Goal: Task Accomplishment & Management: Manage account settings

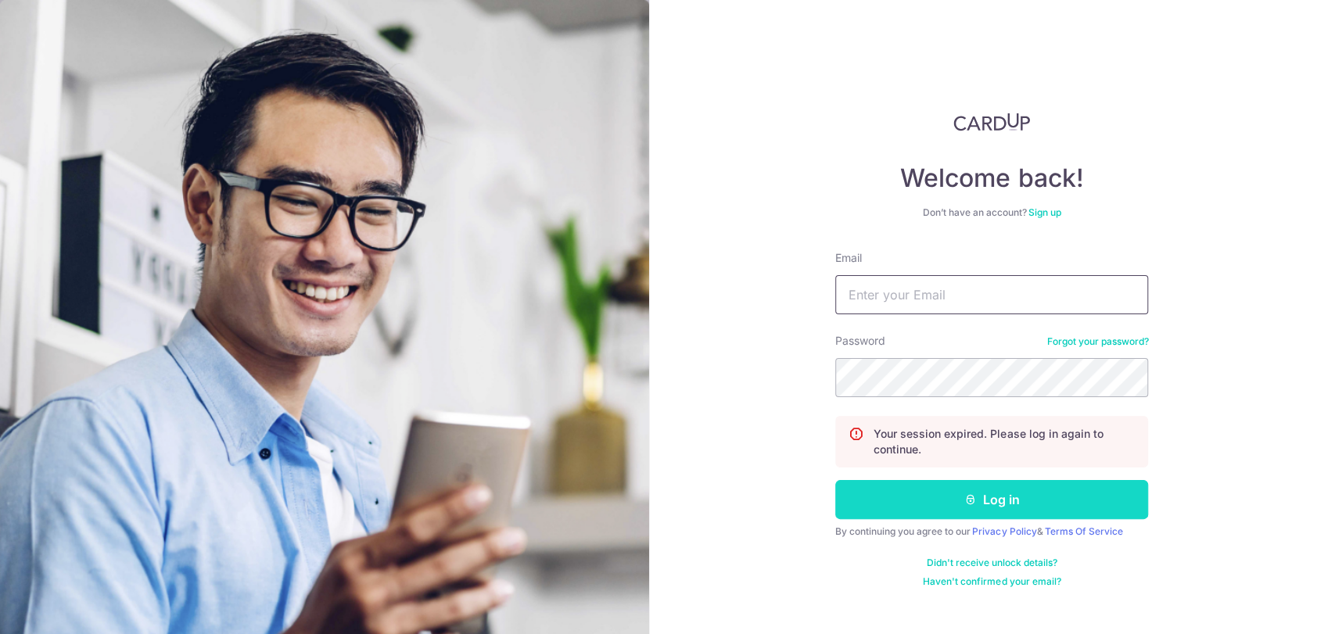
type input "accounts@sweesengrg.com.sg"
click at [1076, 517] on button "Log in" at bounding box center [991, 499] width 313 height 39
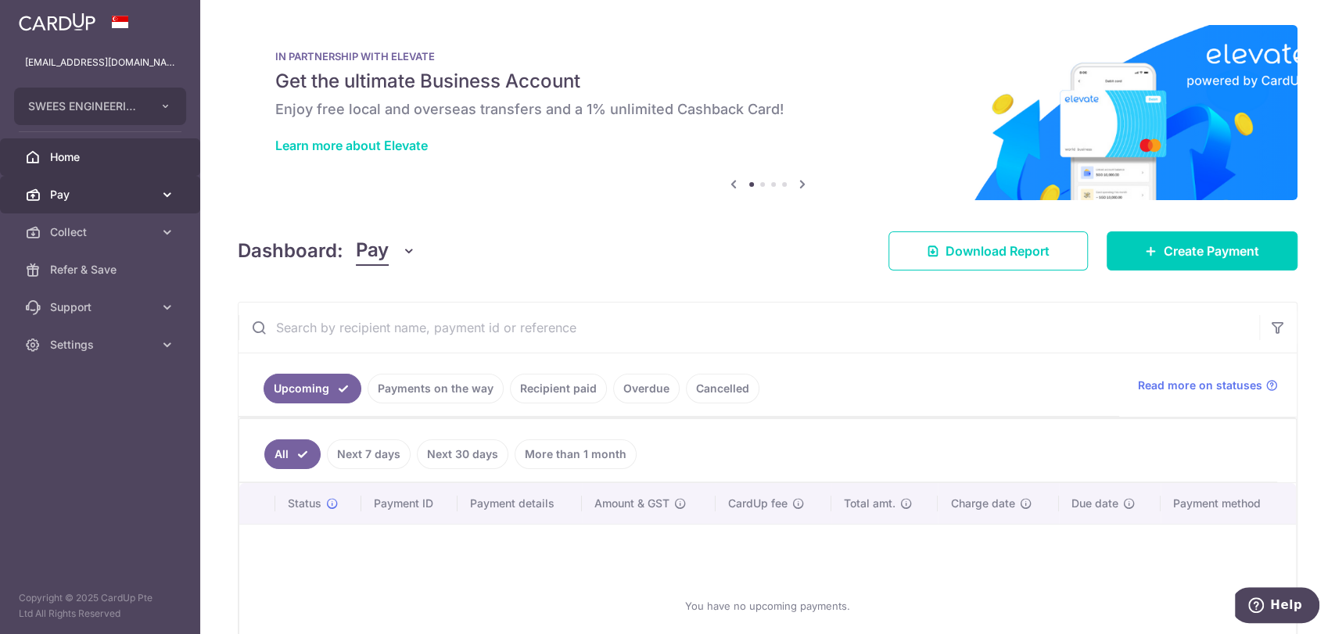
click at [111, 202] on link "Pay" at bounding box center [100, 195] width 200 height 38
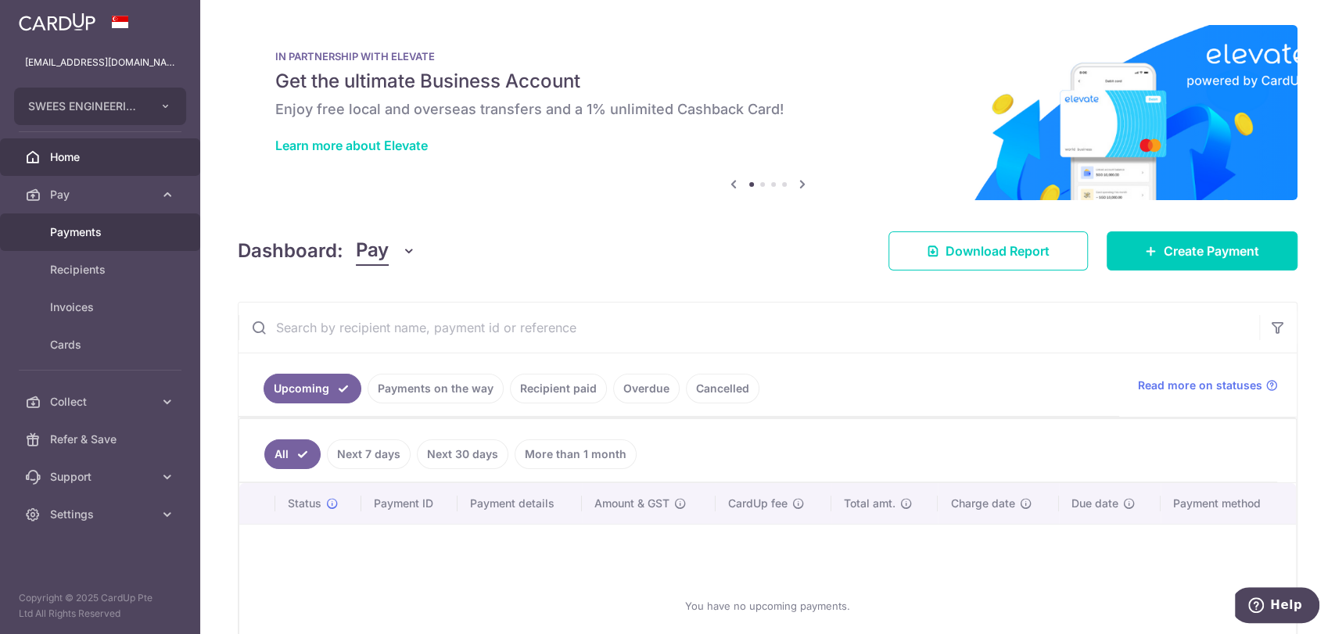
click at [111, 229] on span "Payments" at bounding box center [101, 233] width 103 height 16
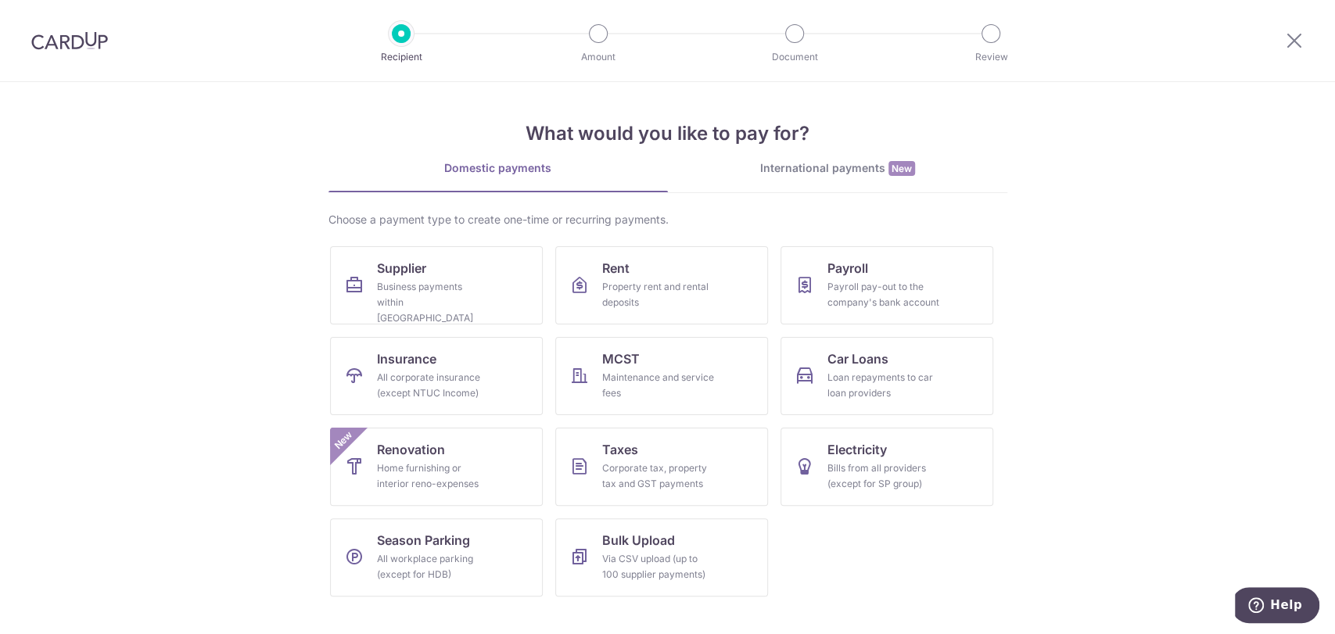
click at [849, 160] on div "International payments New" at bounding box center [838, 168] width 340 height 16
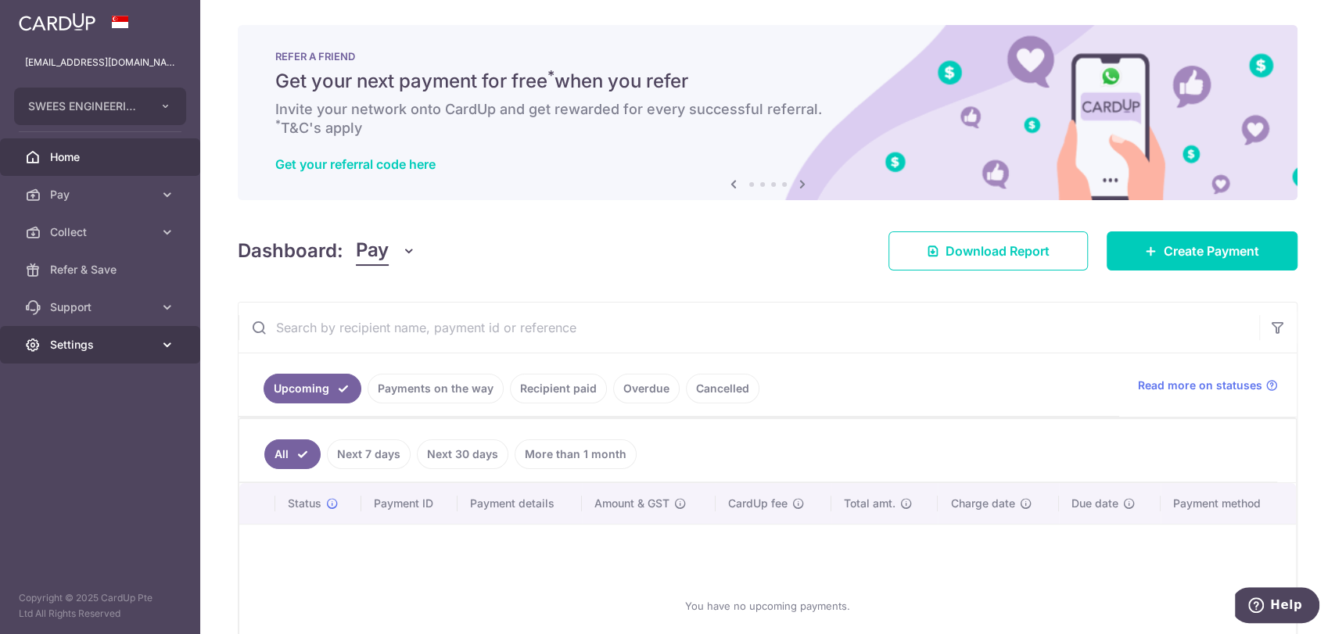
click at [127, 346] on span "Settings" at bounding box center [101, 345] width 103 height 16
click at [101, 386] on span "Account" at bounding box center [101, 383] width 103 height 16
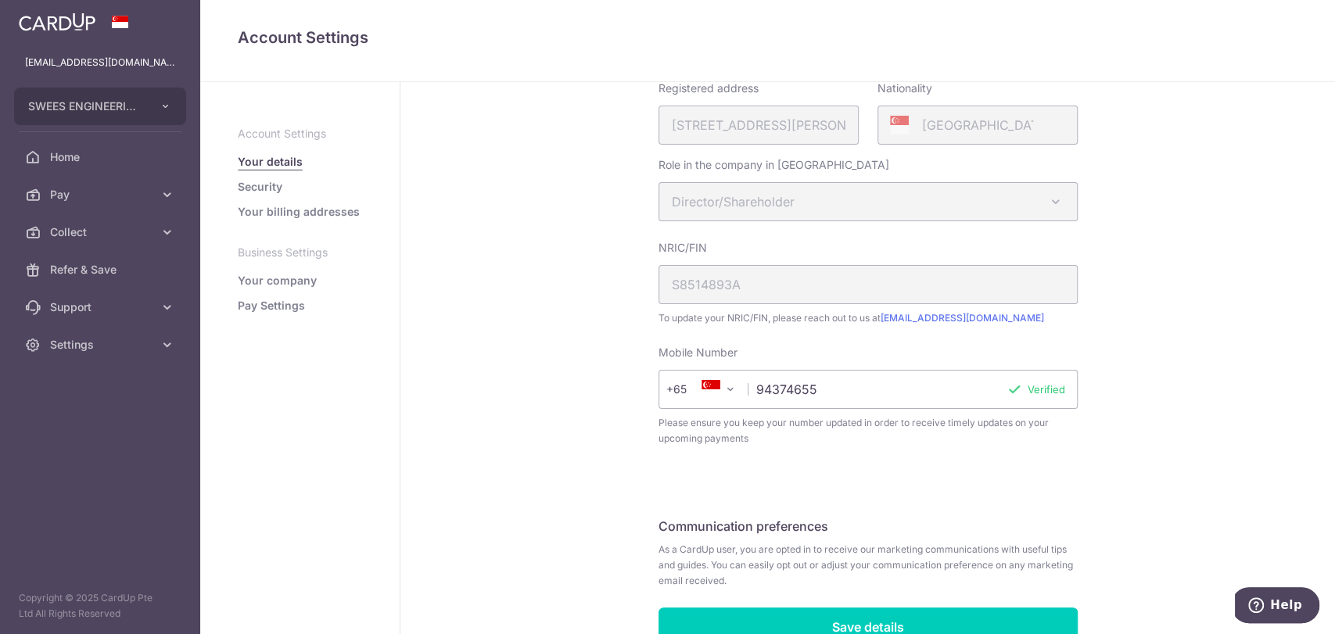
scroll to position [433, 0]
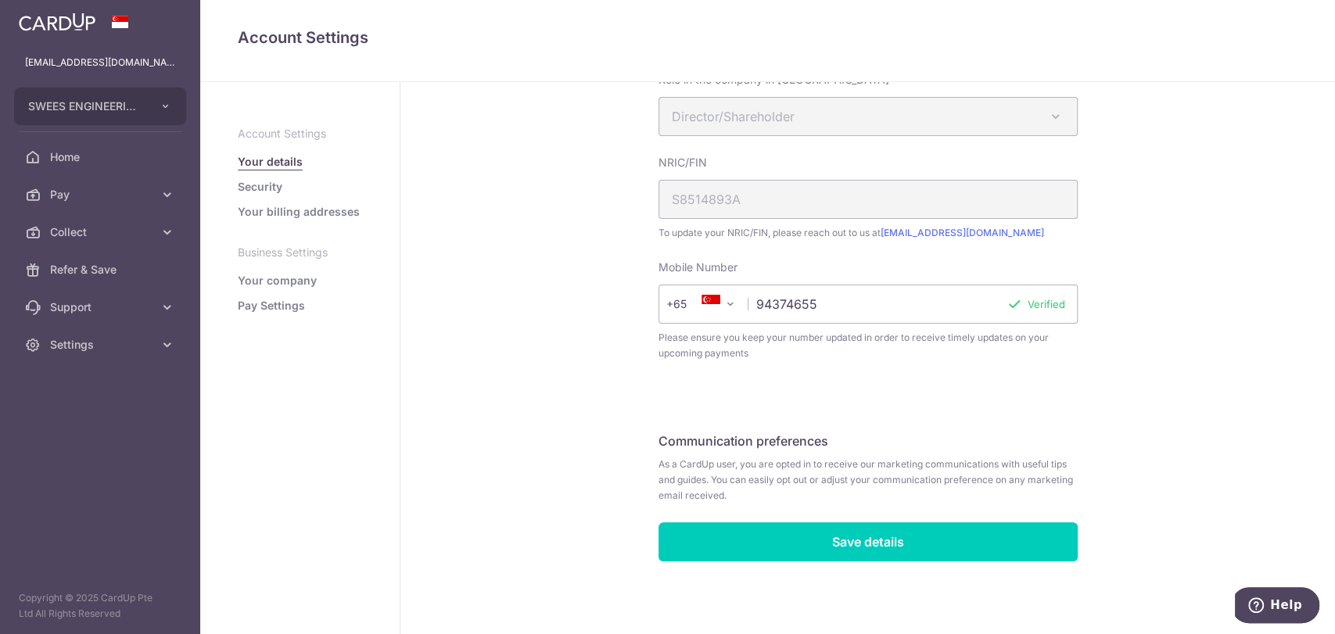
click at [282, 296] on ul "Account Settings Your details Security Your billing addresses Business Settings…" at bounding box center [300, 220] width 124 height 188
click at [282, 317] on aside "Account Settings Your details Security Your billing addresses Business Settings…" at bounding box center [300, 358] width 200 height 552
click at [284, 309] on link "Pay Settings" at bounding box center [271, 306] width 67 height 16
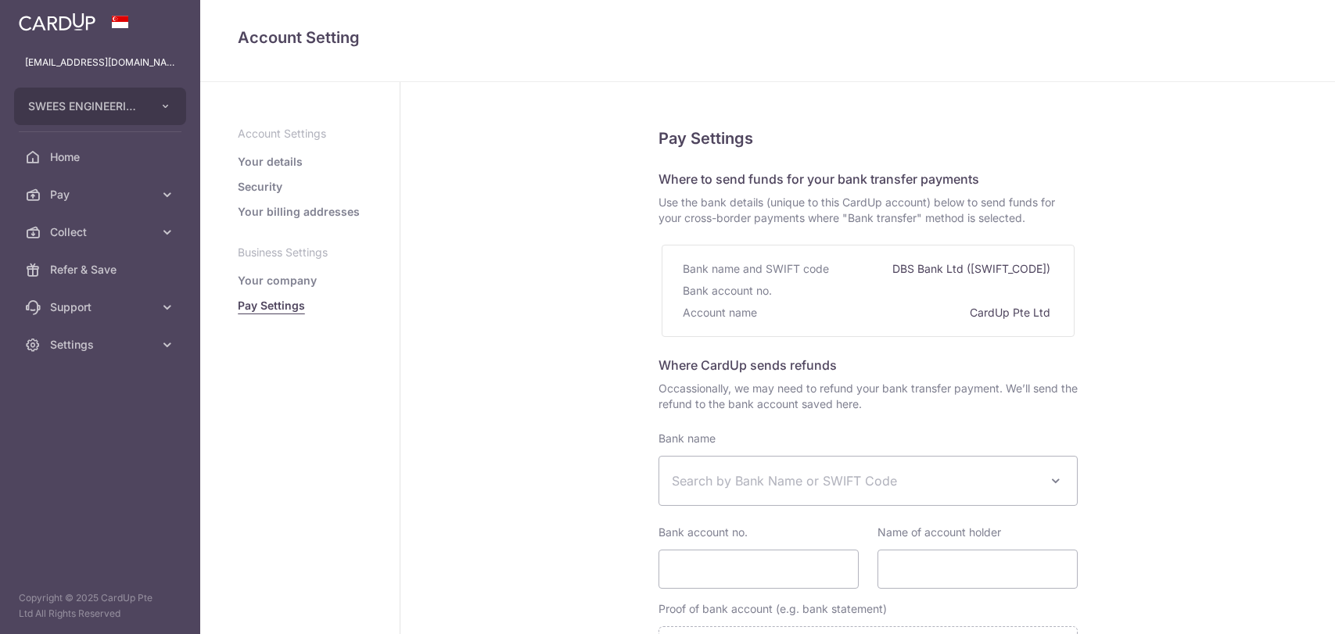
select select
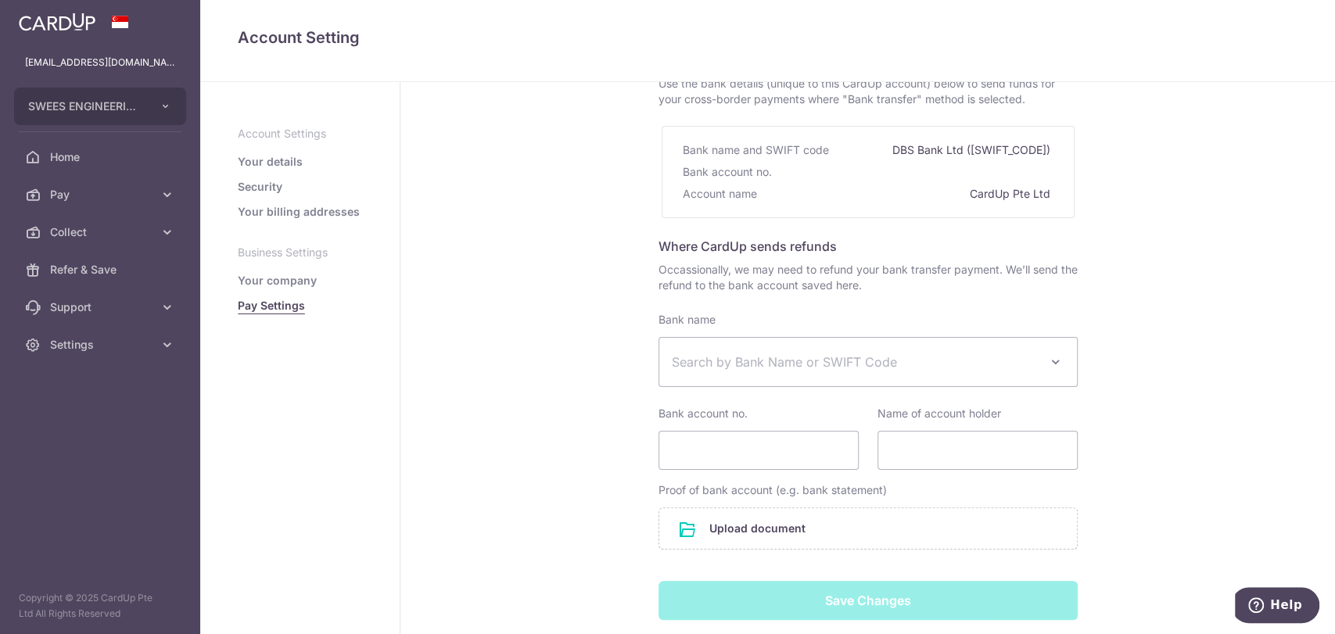
scroll to position [221, 0]
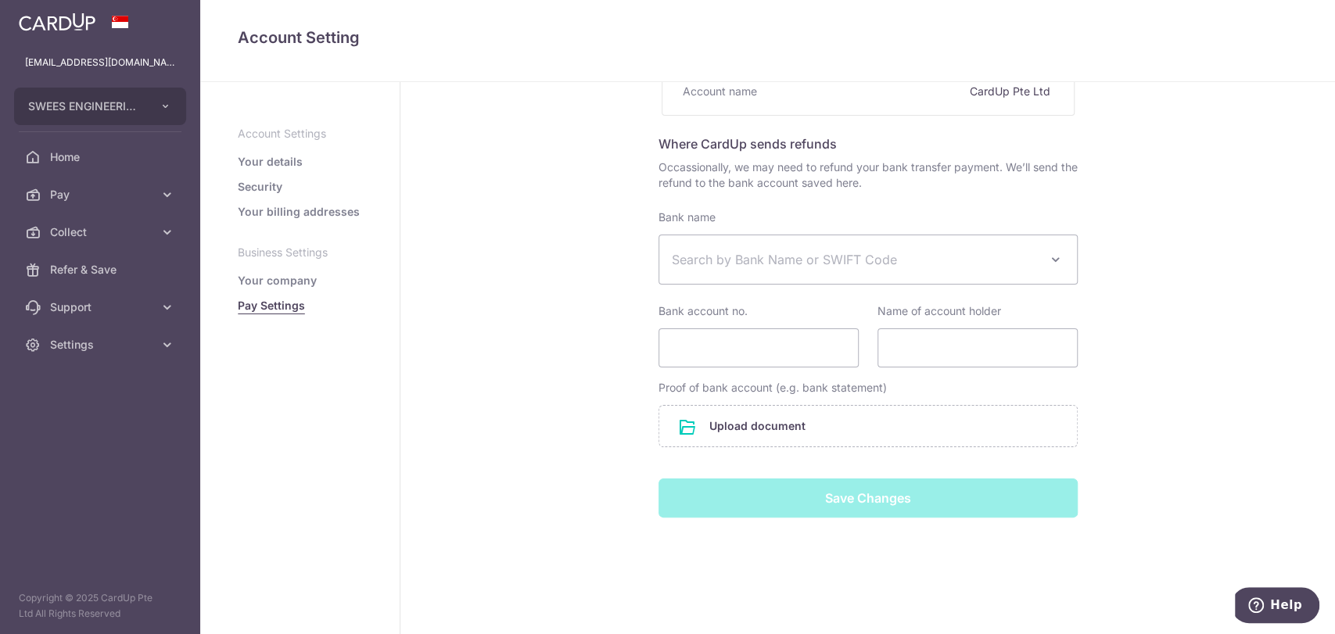
click at [263, 171] on ul "Account Settings Your details Security Your billing addresses Business Settings…" at bounding box center [300, 220] width 124 height 188
click at [268, 164] on link "Your details" at bounding box center [270, 162] width 65 height 16
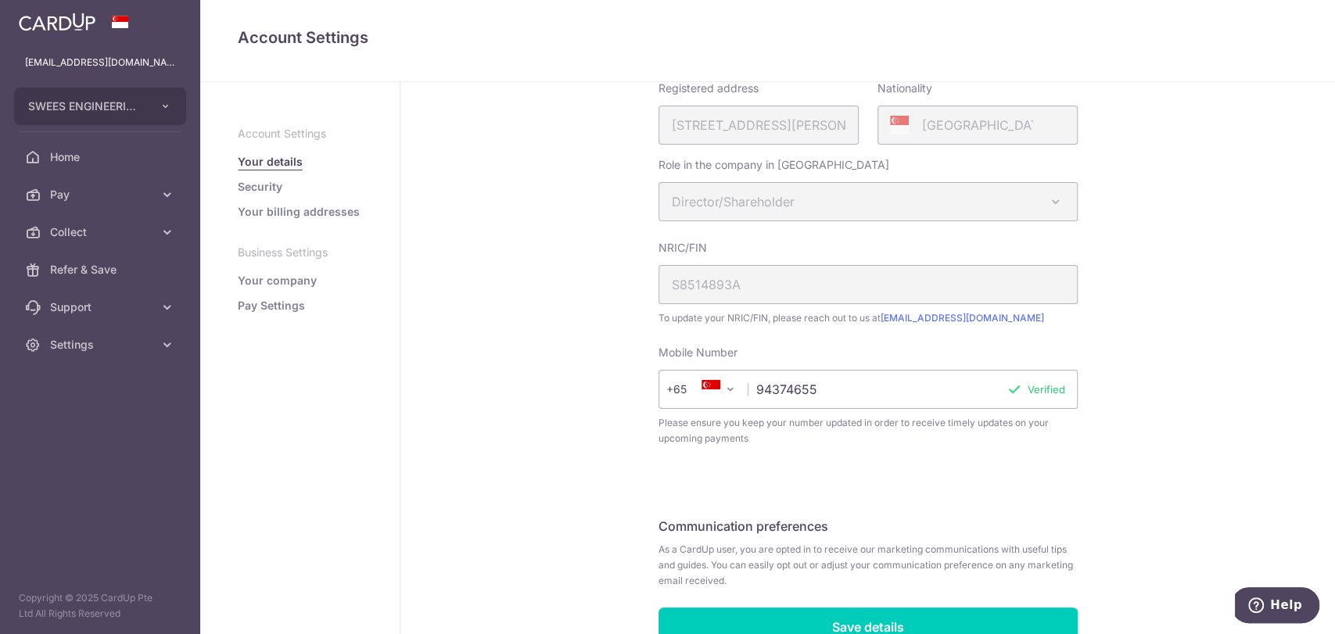
scroll to position [433, 0]
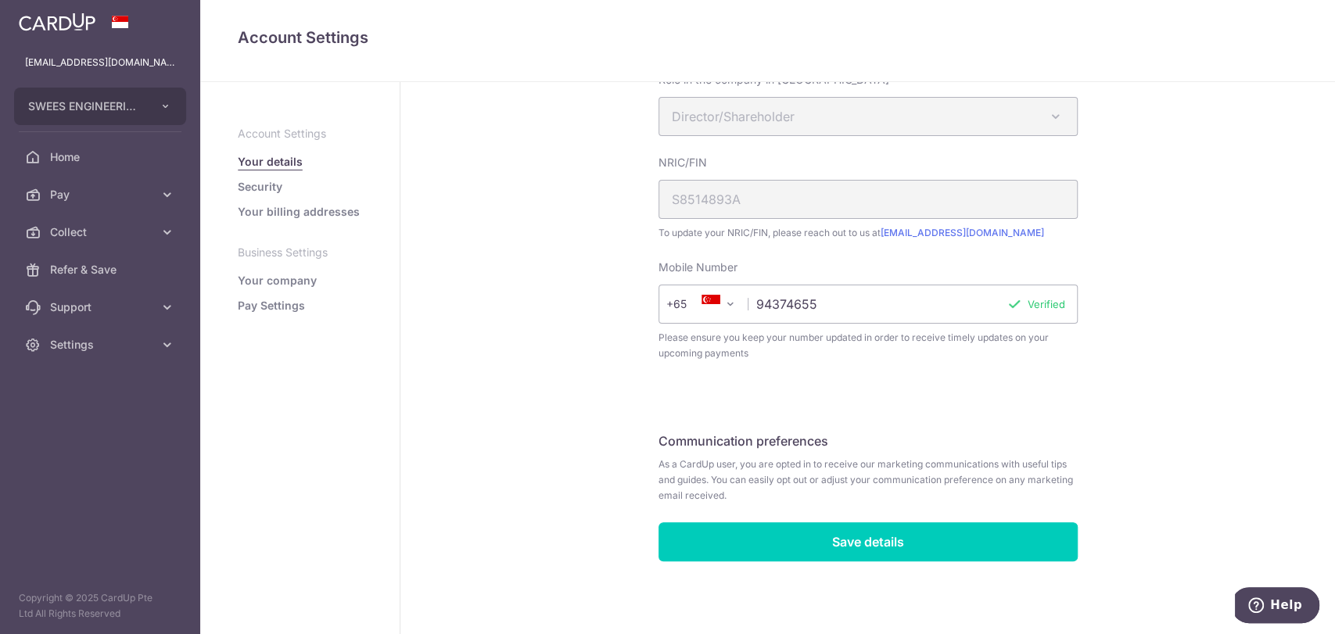
click at [275, 187] on link "Security" at bounding box center [260, 187] width 45 height 16
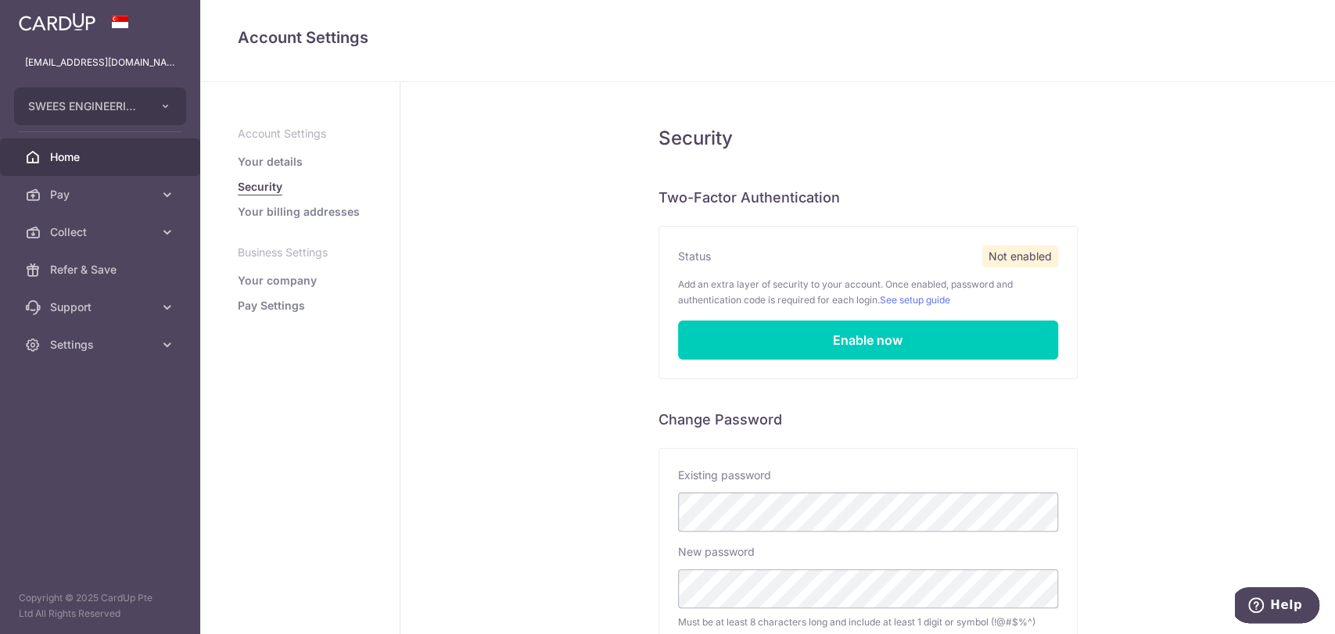
click at [87, 155] on span "Home" at bounding box center [101, 157] width 103 height 16
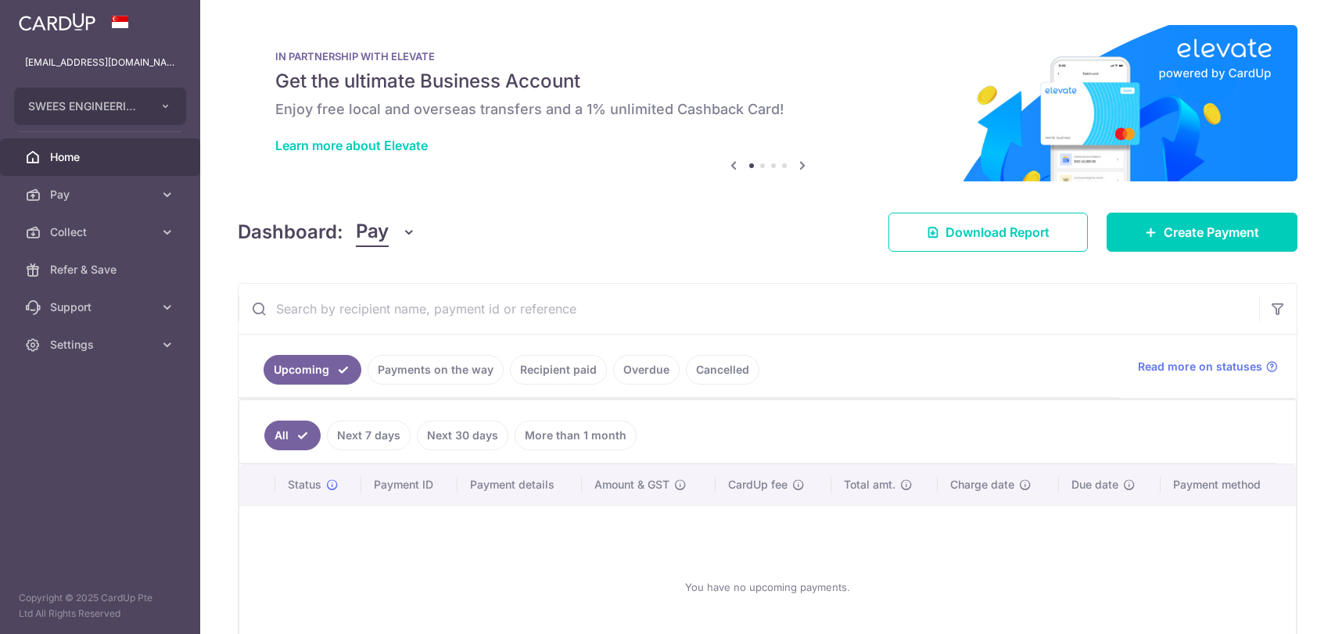
click at [92, 349] on span "Settings" at bounding box center [101, 345] width 103 height 16
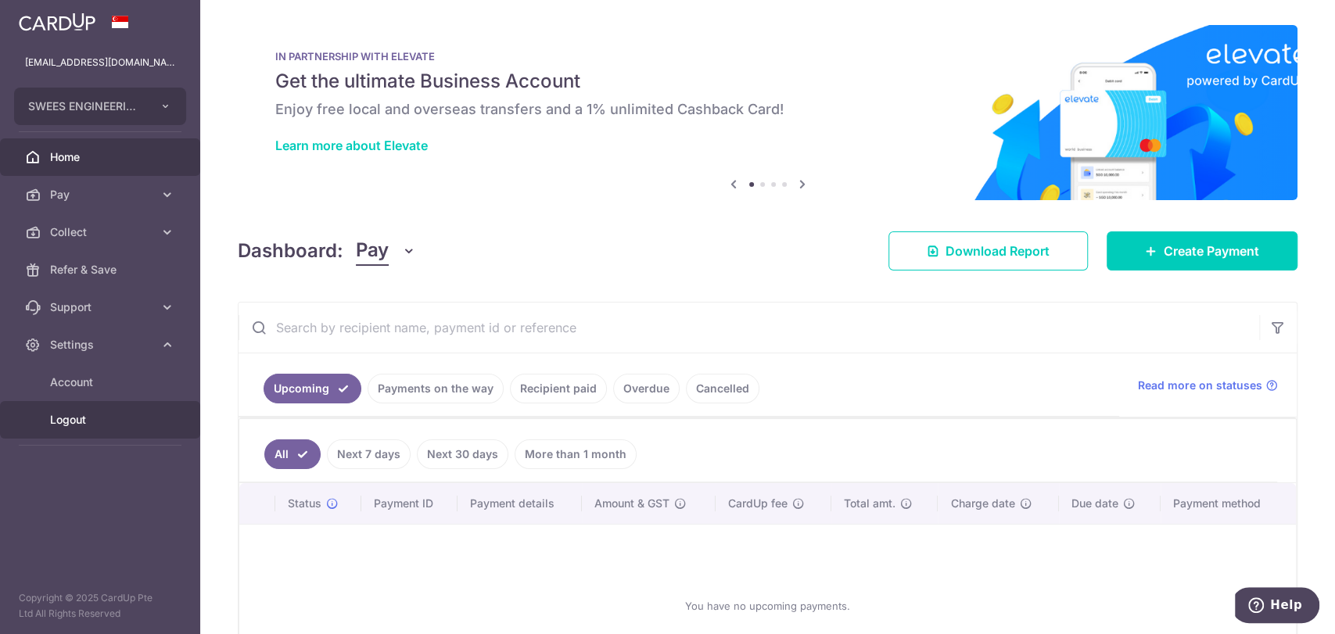
click at [77, 412] on span "Logout" at bounding box center [101, 420] width 103 height 16
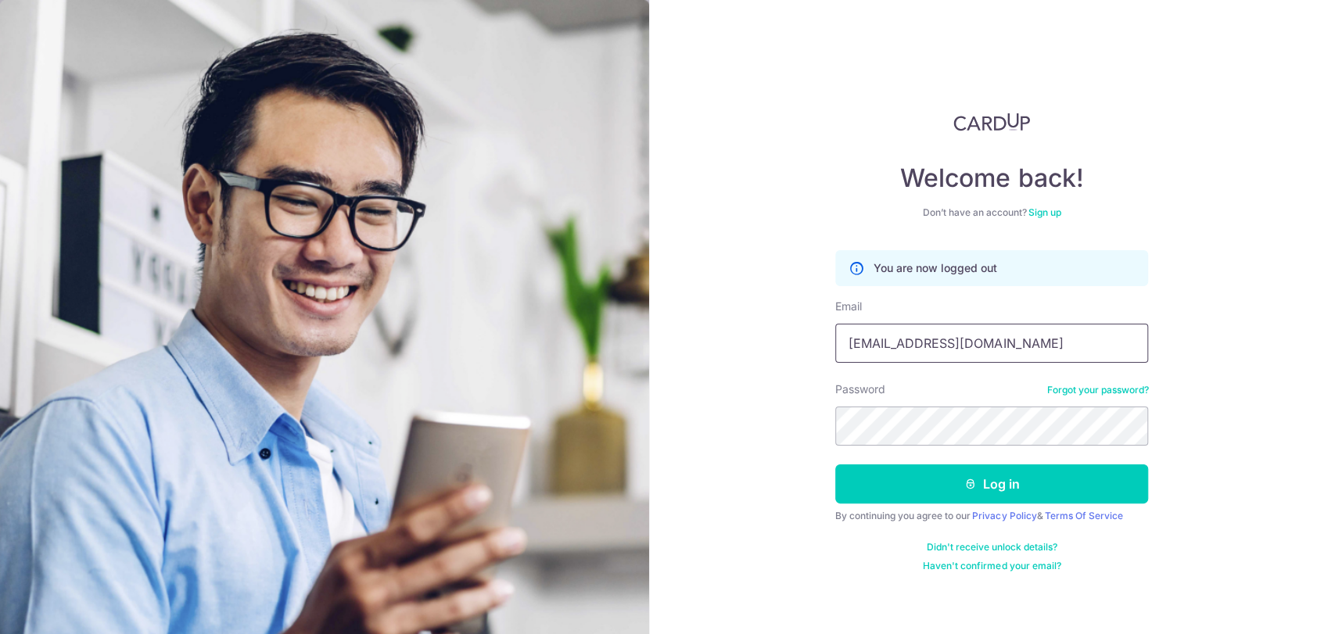
click at [931, 345] on input "accounts@sweesengrg.com.sg" at bounding box center [991, 343] width 313 height 39
type input "Darren@sweesengrg.com.sg"
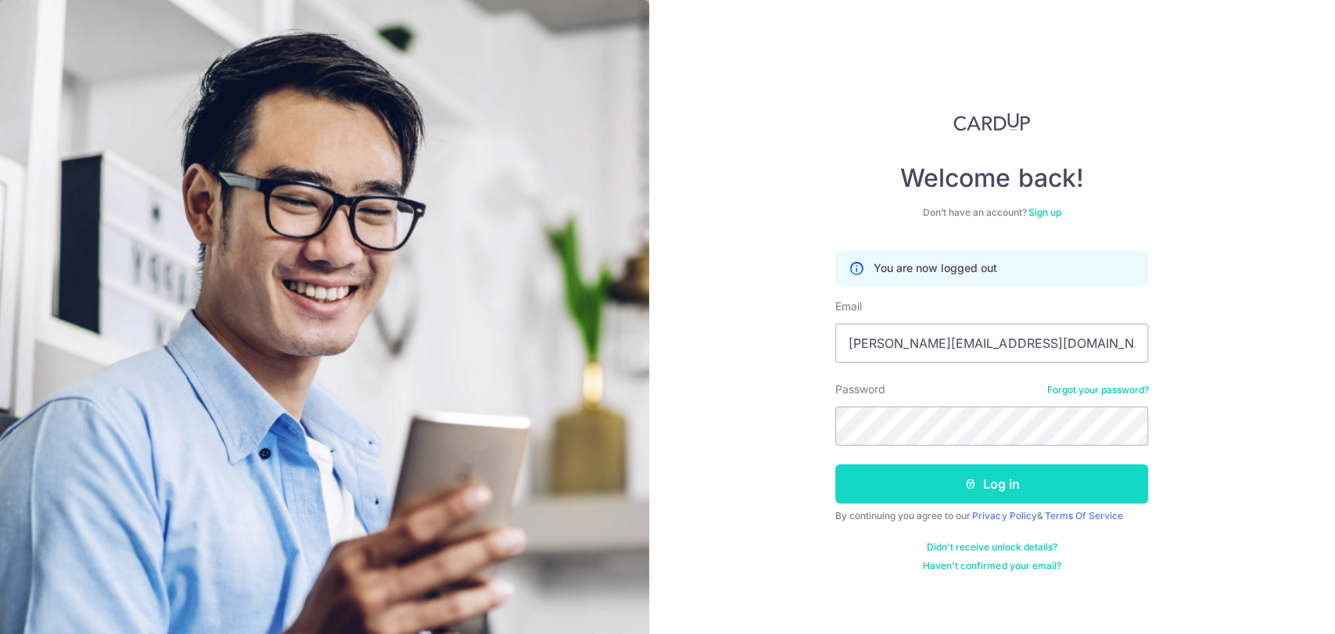
click at [976, 480] on button "Log in" at bounding box center [991, 484] width 313 height 39
